Goal: Navigation & Orientation: Find specific page/section

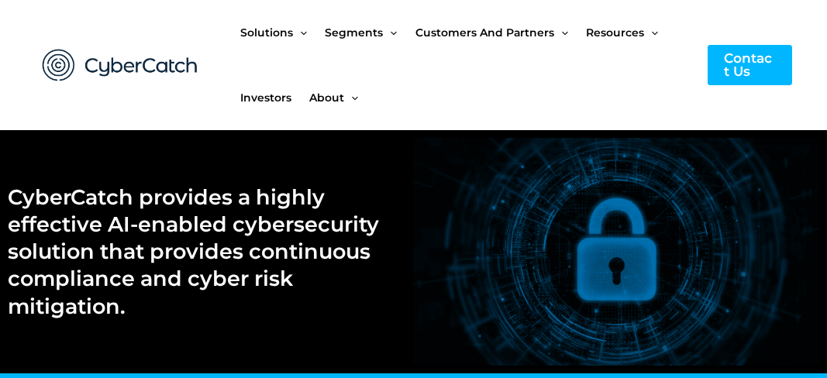
click at [613, 80] on ul "Solutions Menu Toggle US Compliance Manager Canada Compliance Manager EU Compli…" at bounding box center [466, 65] width 452 height 130
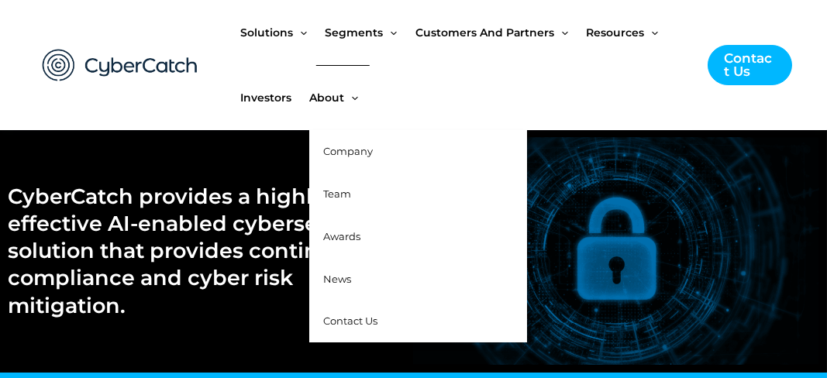
click at [351, 285] on span "News" at bounding box center [337, 279] width 28 height 12
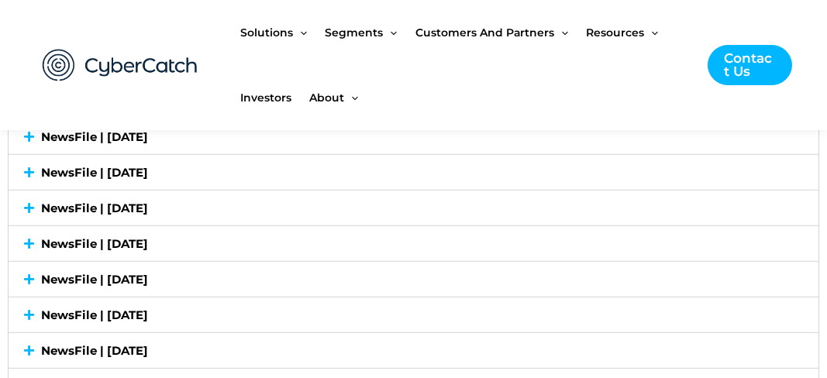
scroll to position [3995, 0]
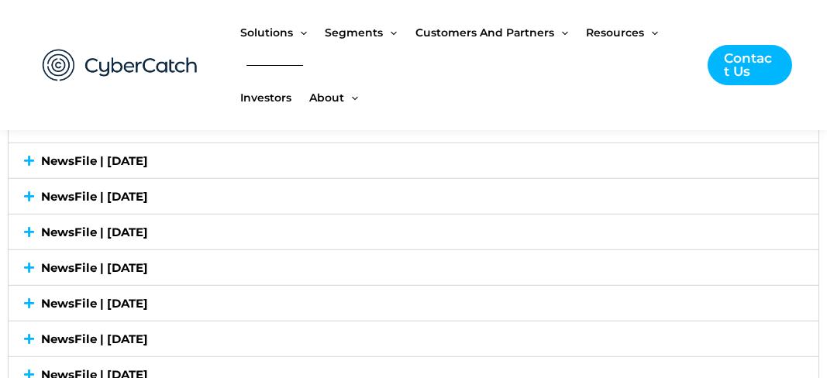
click at [291, 91] on span "Investors" at bounding box center [265, 97] width 51 height 65
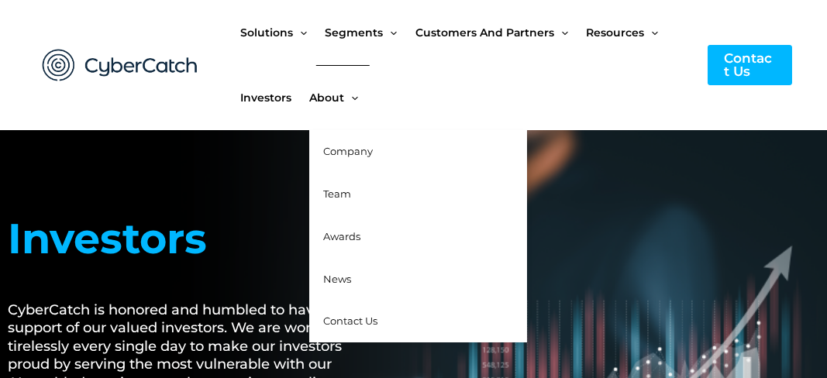
click at [351, 285] on span "News" at bounding box center [337, 279] width 28 height 12
